Goal: Transaction & Acquisition: Purchase product/service

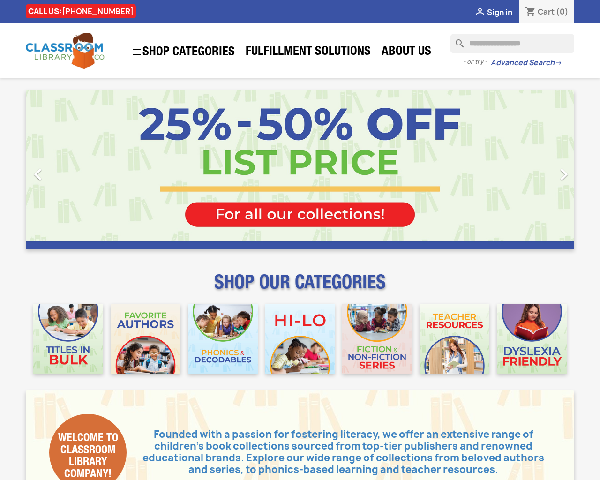
type input "***"
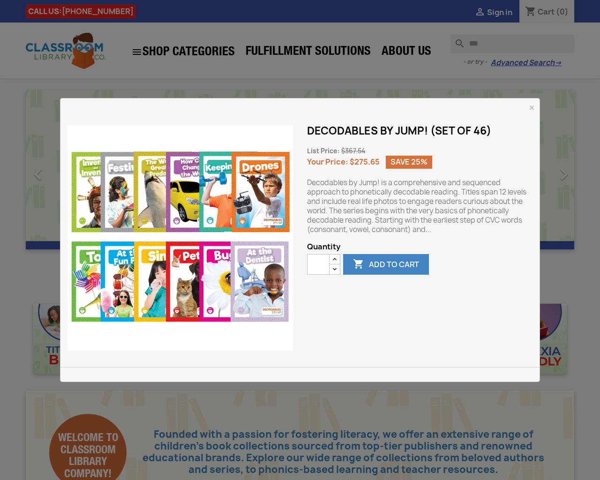
type button "e"
type input "*"
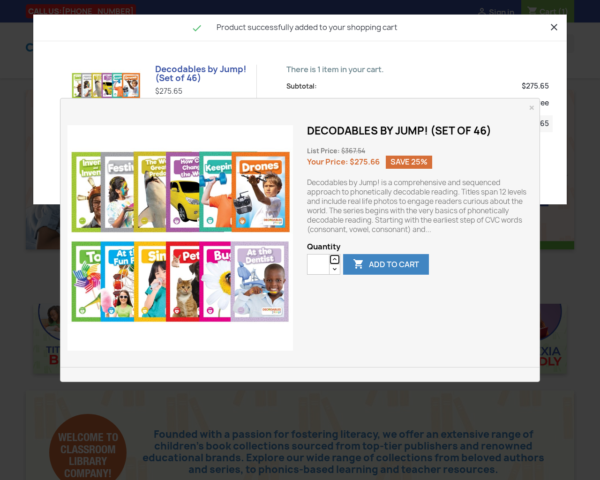
type button "e"
type input "*"
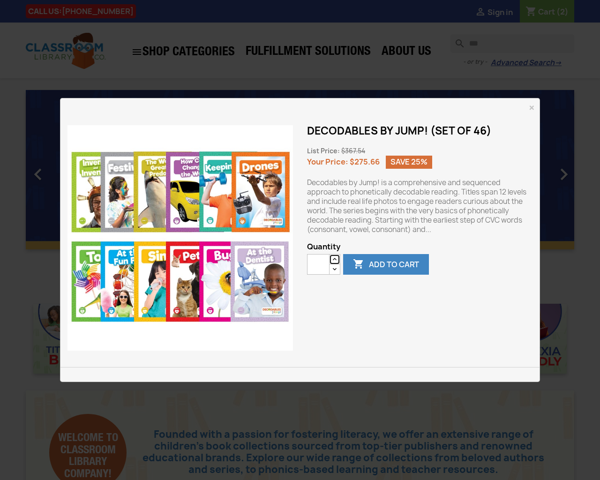
type button "e"
type input "*"
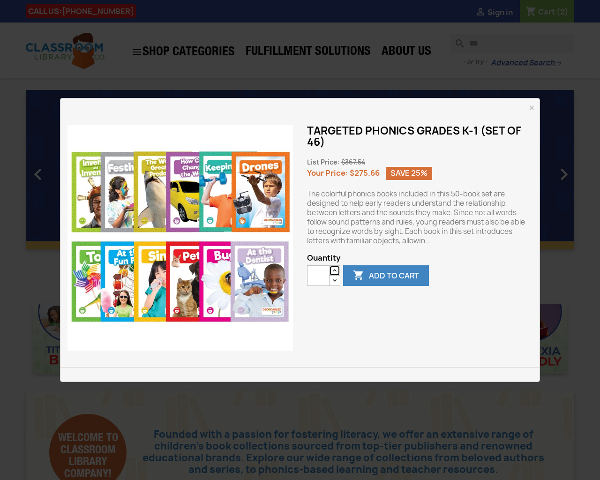
type button "e"
type input "*"
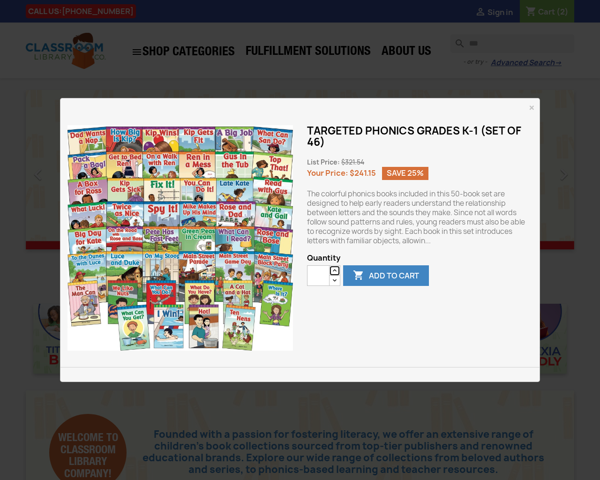
type button "e"
type input "*"
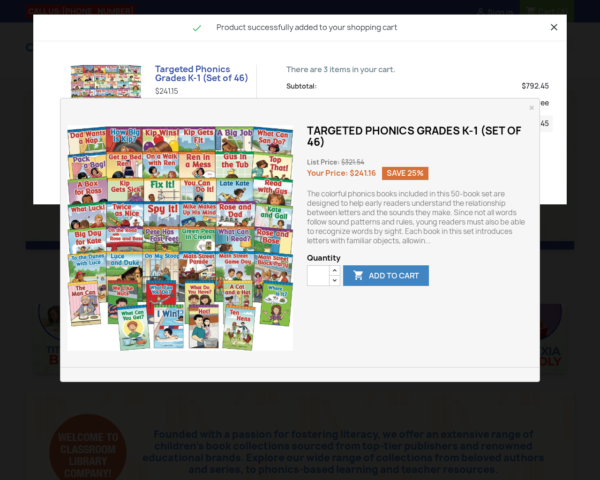
type button "e"
type input "*"
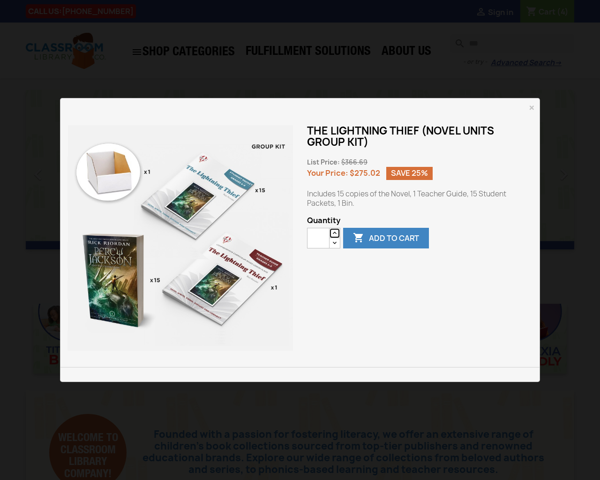
type button "e"
type input "*"
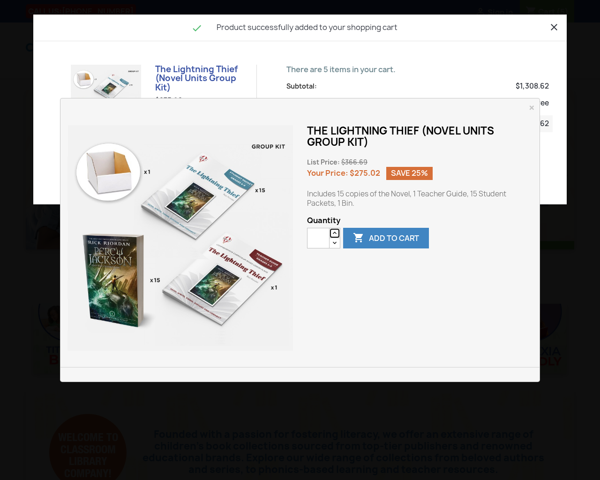
type button "e"
type input "*"
type button "e"
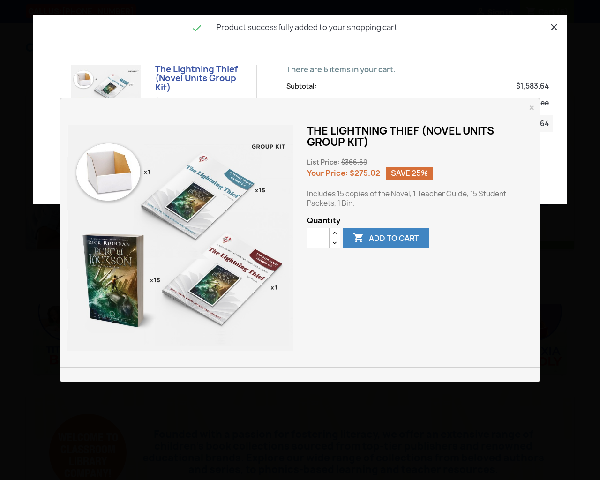
type input "*"
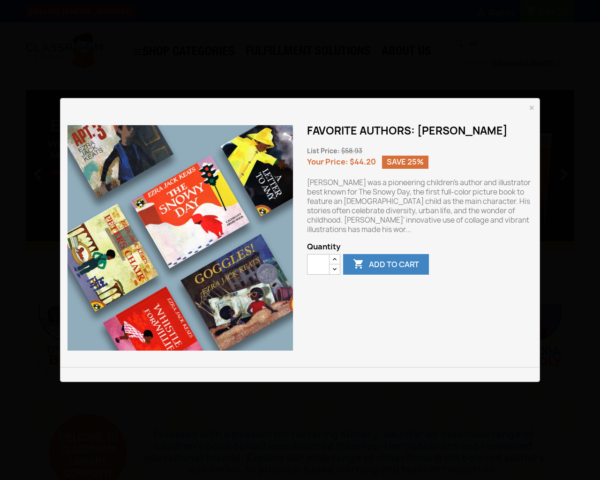
type button "e"
type input "*"
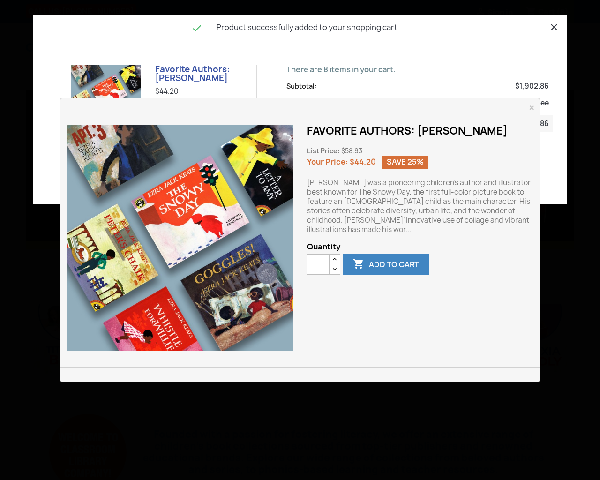
type button "e"
type input "*"
type button "e"
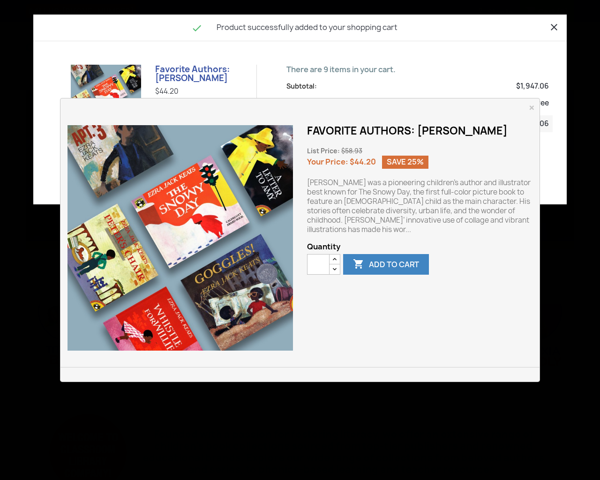
type input "*"
type button "e"
type input "*"
type button "e"
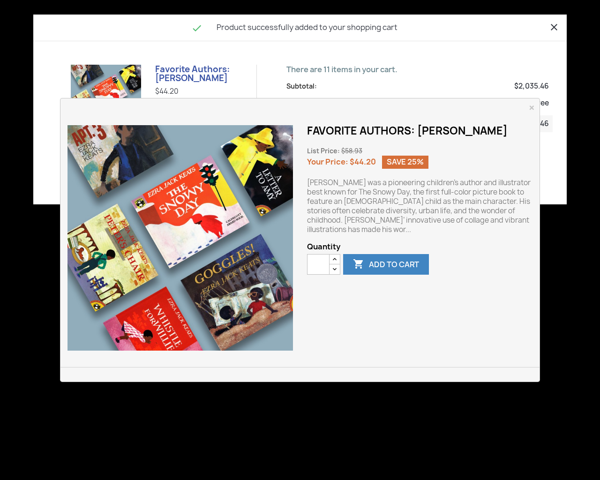
type button "e"
type input "*"
type button "e"
type input "*"
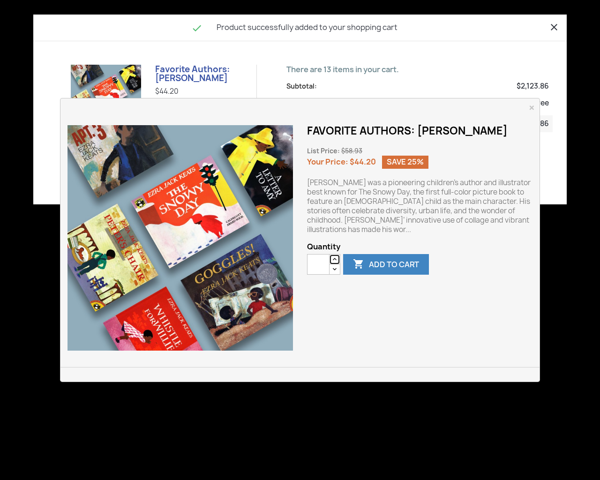
type button "e"
type input "*"
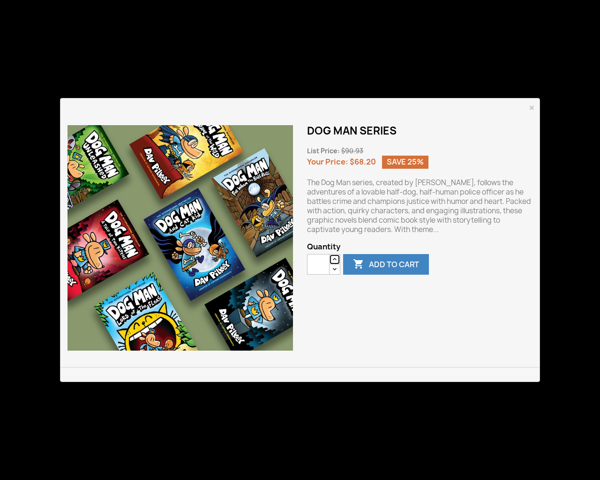
type button "e"
type input "*"
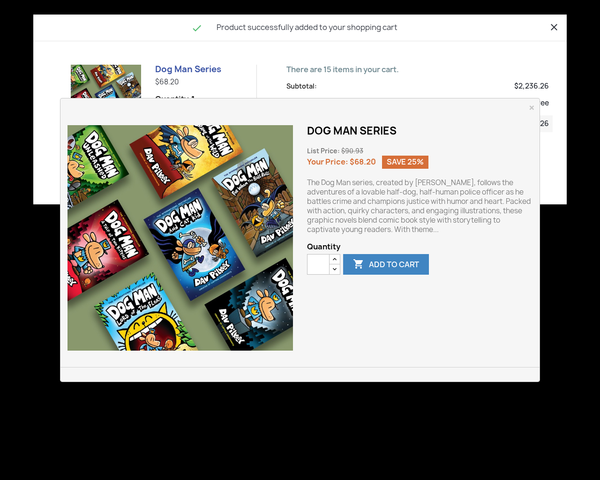
type button "e"
type input "*"
type button "e"
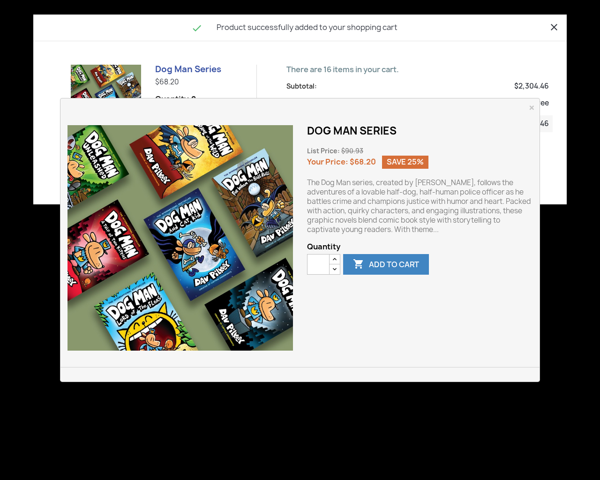
type input "*"
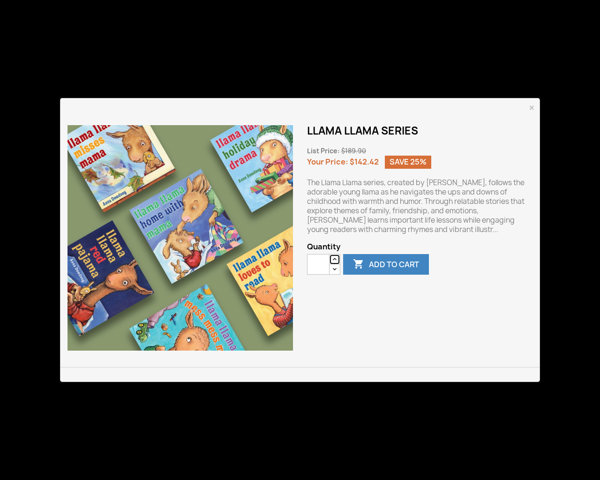
type button "e"
type input "*"
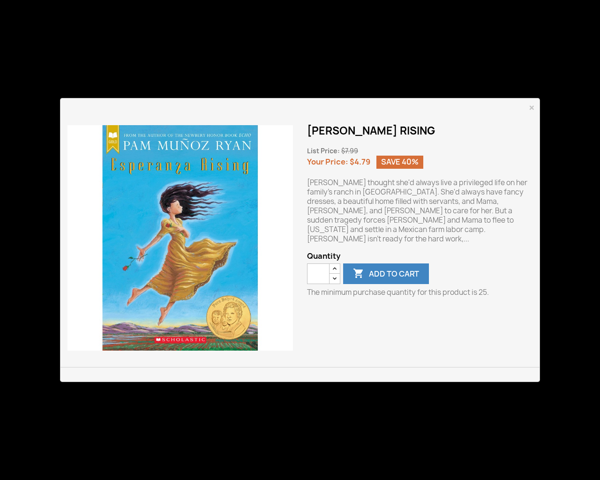
type button "e"
type input "**"
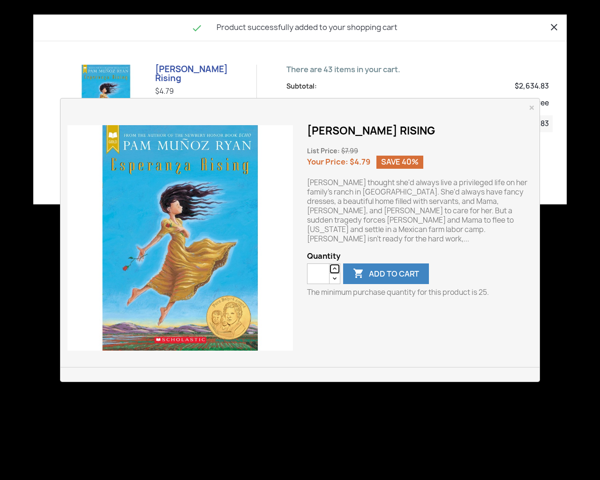
type button "e"
type input "*"
type button "e"
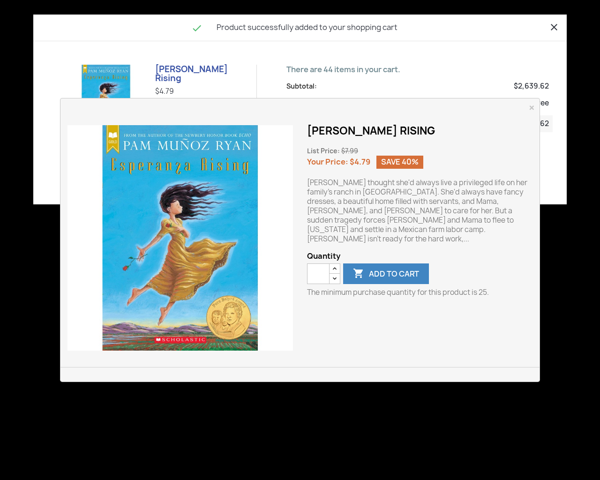
type input "*"
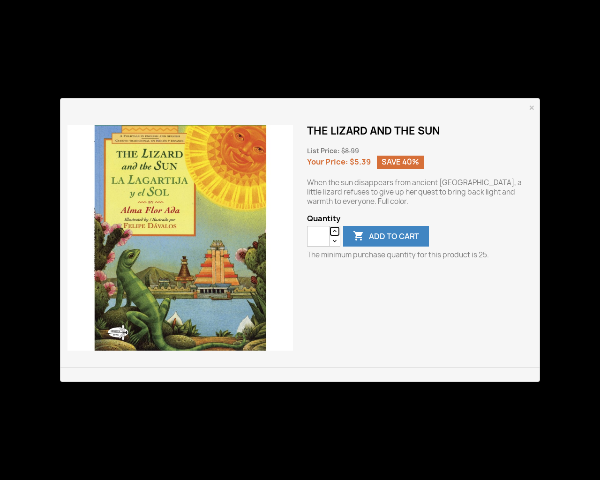
type button "e"
type input "**"
